Goal: Information Seeking & Learning: Learn about a topic

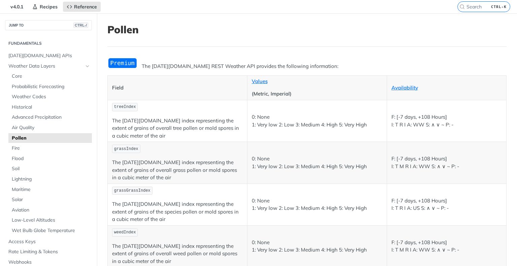
scroll to position [34, 0]
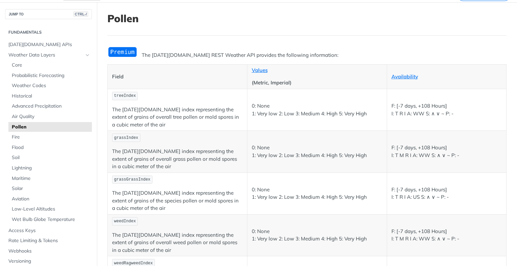
click at [129, 97] on span "treeIndex" at bounding box center [125, 96] width 22 height 5
click at [120, 112] on p "The [DATE][DOMAIN_NAME] index representing the extent of grains of overall tree…" at bounding box center [177, 117] width 131 height 23
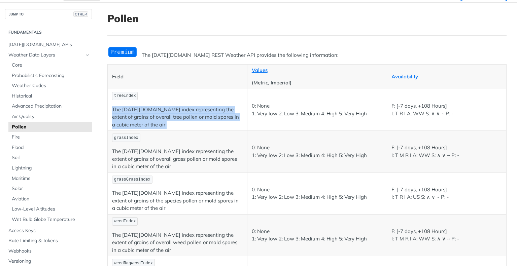
click at [120, 112] on p "The [DATE][DOMAIN_NAME] index representing the extent of grains of overall tree…" at bounding box center [177, 117] width 131 height 23
click at [214, 106] on p "The [DATE][DOMAIN_NAME] index representing the extent of grains of overall tree…" at bounding box center [177, 117] width 131 height 23
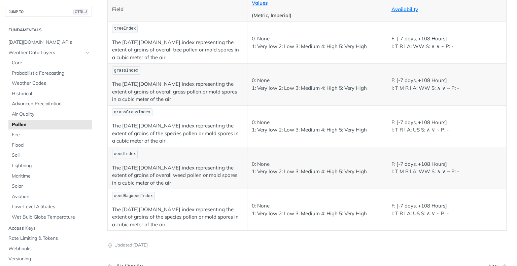
scroll to position [0, 0]
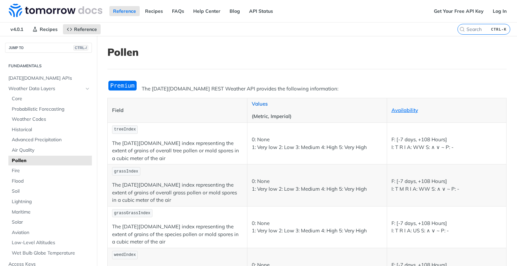
click at [257, 105] on link "Values" at bounding box center [260, 104] width 16 height 6
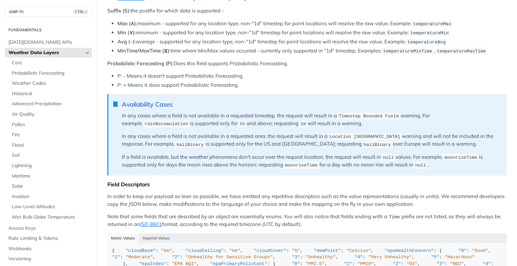
scroll to position [471, 0]
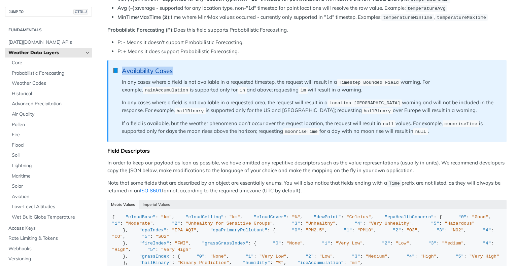
drag, startPoint x: 123, startPoint y: 69, endPoint x: 192, endPoint y: 69, distance: 69.4
click at [192, 69] on div "Availability Cases" at bounding box center [311, 71] width 378 height 8
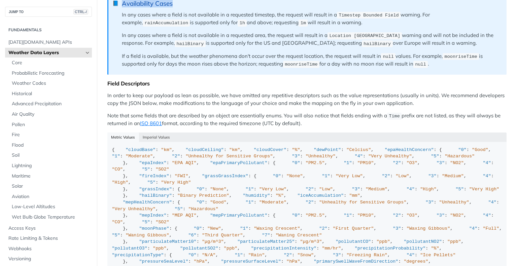
scroll to position [572, 0]
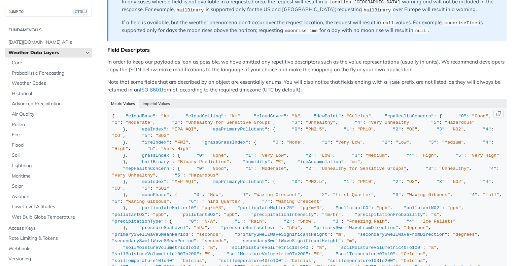
click at [385, 119] on span ""epaHealthConcern"" at bounding box center [409, 116] width 49 height 5
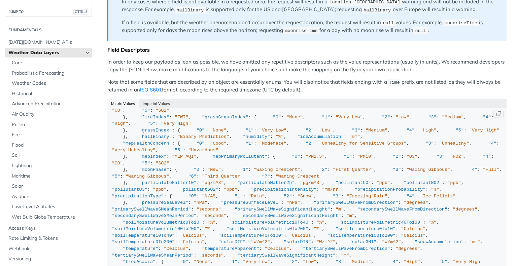
scroll to position [34, 0]
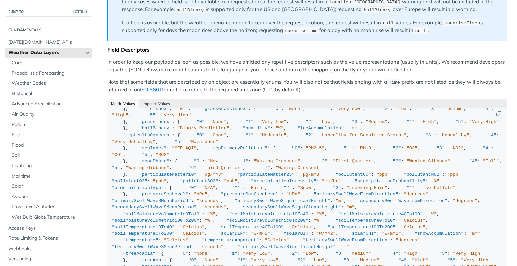
drag, startPoint x: 121, startPoint y: 113, endPoint x: 192, endPoint y: 156, distance: 82.6
click at [172, 98] on span ""EPA AQI"" at bounding box center [184, 95] width 25 height 5
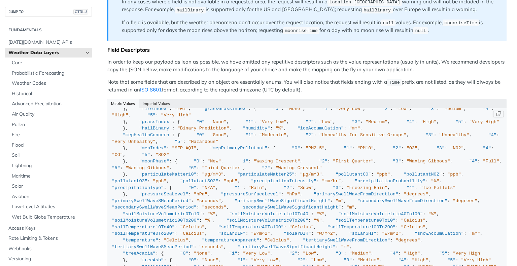
click at [172, 98] on span ""EPA AQI"" at bounding box center [184, 95] width 25 height 5
drag, startPoint x: 117, startPoint y: 166, endPoint x: 203, endPoint y: 217, distance: 99.7
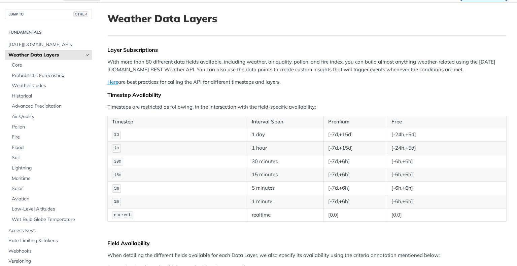
scroll to position [0, 0]
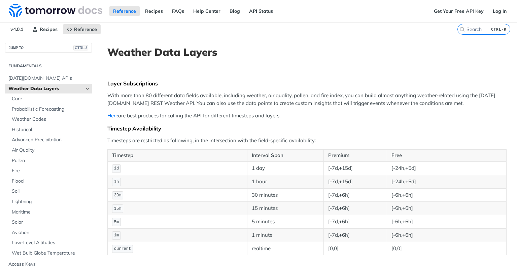
click at [166, 54] on h1 "Weather Data Layers" at bounding box center [306, 52] width 399 height 12
drag, startPoint x: 371, startPoint y: 20, endPoint x: 231, endPoint y: 70, distance: 147.9
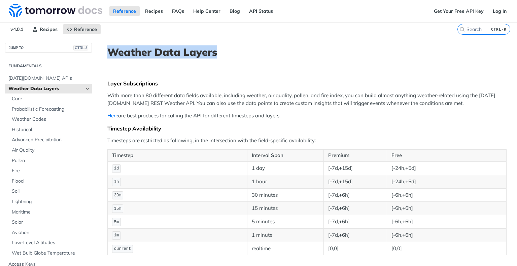
drag, startPoint x: 101, startPoint y: 53, endPoint x: 229, endPoint y: 64, distance: 128.4
